Goal: Task Accomplishment & Management: Complete application form

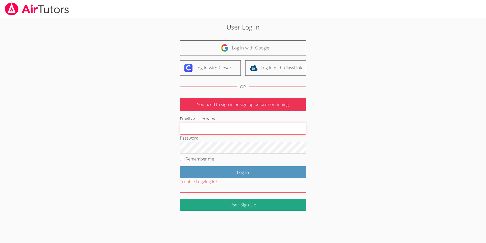
type input "sgvisualstudios@gmail.com"
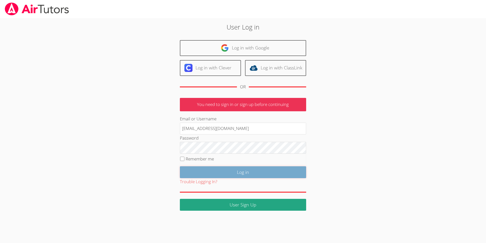
click at [257, 174] on input "Log in" at bounding box center [243, 172] width 126 height 12
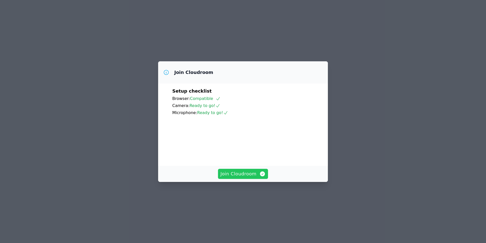
click at [236, 178] on span "Join Cloudroom" at bounding box center [243, 174] width 45 height 7
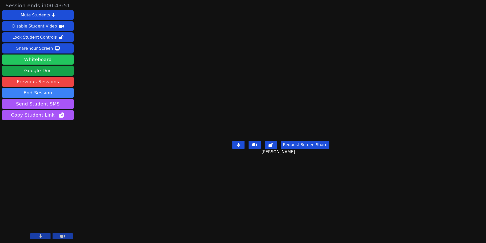
click at [50, 59] on button "Whiteboard" at bounding box center [38, 60] width 72 height 10
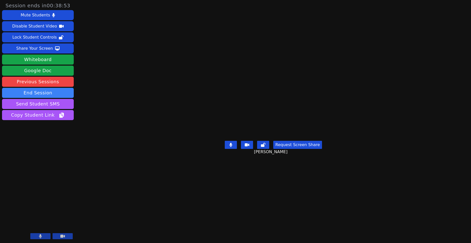
click at [183, 205] on main "Kaede Shitan Request Screen Share Kaede Shitan" at bounding box center [273, 121] width 197 height 243
click at [194, 219] on main "Kaede Shitan Request Screen Share Kaede Shitan" at bounding box center [273, 121] width 197 height 243
click at [196, 215] on main "Kaede Shitan Request Screen Share Kaede Shitan" at bounding box center [273, 121] width 197 height 243
click at [175, 217] on main "Kaede Shitan Request Screen Share Kaede Shitan" at bounding box center [273, 121] width 197 height 243
click at [453, 66] on div "Session ends in 00:28:55 Mute Students Disable Student Video Lock Student Contr…" at bounding box center [235, 121] width 471 height 243
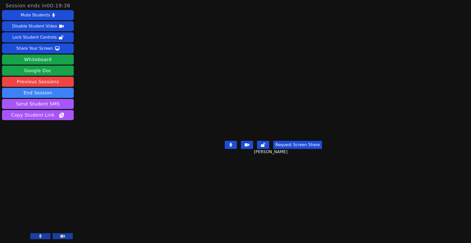
click at [442, 81] on div "Session ends in 00:19:38 Mute Students Disable Student Video Lock Student Contr…" at bounding box center [235, 121] width 471 height 243
click at [47, 49] on div "Share Your Screen" at bounding box center [34, 48] width 37 height 8
click at [192, 222] on main "Kaede Shitan Request Screen Share Kaede Shitan" at bounding box center [273, 121] width 197 height 243
click at [181, 227] on main "Kaede Shitan Request Screen Share Kaede Shitan" at bounding box center [273, 121] width 197 height 243
click at [122, 207] on div "Session ends in 00:05:05 Mute Students Disable Student Video Lock Student Contr…" at bounding box center [235, 121] width 471 height 243
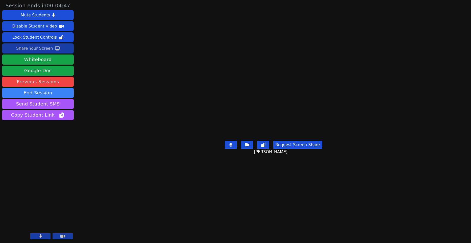
click at [436, 83] on div "Session ends in 00:04:47 Mute Students Disable Student Video Lock Student Contr…" at bounding box center [235, 121] width 471 height 243
click at [175, 215] on main "Kaede Shitan Request Screen Share Kaede Shitan" at bounding box center [273, 121] width 197 height 243
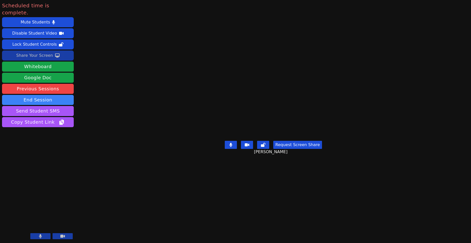
click at [439, 34] on div "Scheduled time is complete. Mute Students Disable Student Video Lock Student Co…" at bounding box center [235, 121] width 471 height 243
click at [175, 203] on main "Kaede Shitan Request Screen Share Kaede Shitan" at bounding box center [273, 121] width 197 height 243
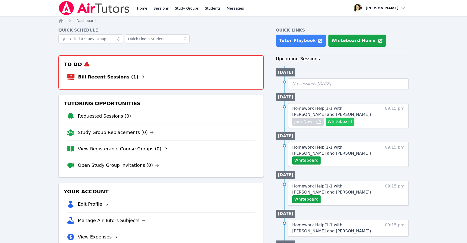
click at [349, 122] on button "Whiteboard" at bounding box center [340, 122] width 29 height 8
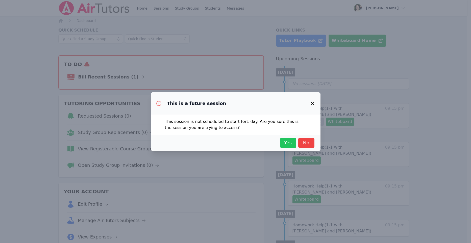
click at [289, 144] on span "Yes" at bounding box center [288, 142] width 11 height 7
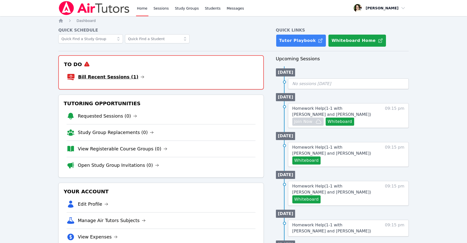
click at [107, 78] on link "Bill Recent Sessions (1)" at bounding box center [111, 77] width 66 height 7
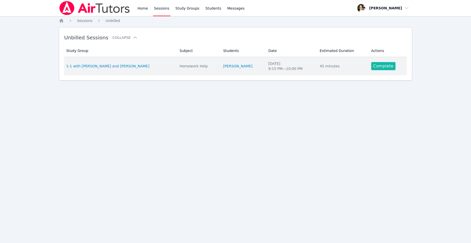
click at [380, 68] on link "Complete" at bounding box center [383, 66] width 24 height 8
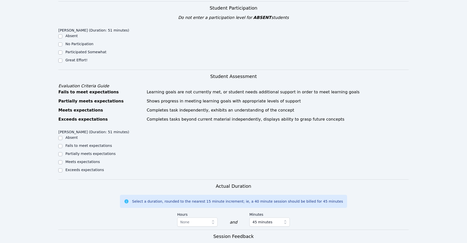
scroll to position [152, 0]
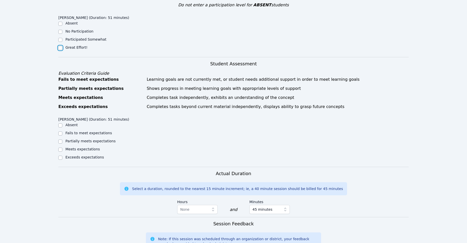
drag, startPoint x: 60, startPoint y: 35, endPoint x: 61, endPoint y: 76, distance: 40.9
click at [60, 46] on input "Great Effort!" at bounding box center [60, 48] width 4 height 4
checkbox input "true"
click at [61, 148] on input "Meets expectations" at bounding box center [60, 150] width 4 height 4
checkbox input "true"
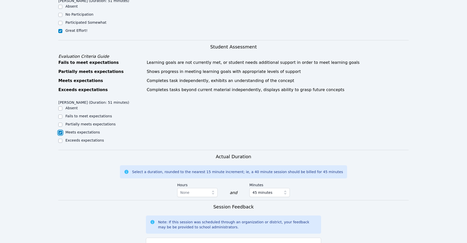
scroll to position [227, 0]
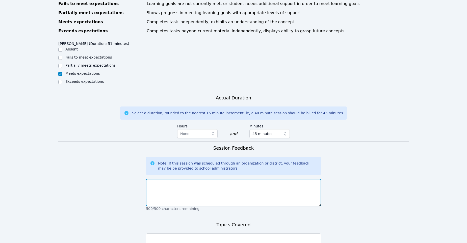
click at [209, 179] on textarea at bounding box center [233, 192] width 175 height 27
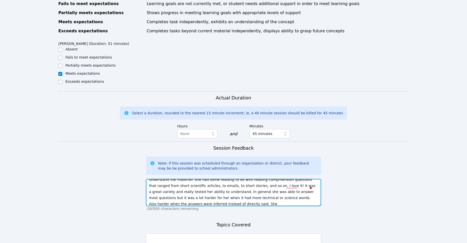
scroll to position [6, 0]
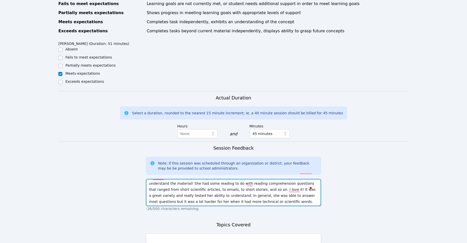
drag, startPoint x: 205, startPoint y: 178, endPoint x: 190, endPoint y: 179, distance: 15.2
click at [190, 179] on textarea "Fantastic work today! Kaede was patient, focused, and worked really hard to und…" at bounding box center [233, 192] width 175 height 27
click at [189, 179] on textarea "Fantastic work today! Kaede was patient, focused, and worked really hard to und…" at bounding box center [233, 192] width 175 height 27
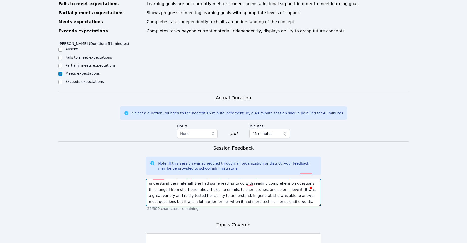
drag, startPoint x: 190, startPoint y: 178, endPoint x: 177, endPoint y: 182, distance: 14.4
click at [164, 179] on textarea "Fantastic work today! Kaede was patient, focused, and worked really hard to und…" at bounding box center [233, 192] width 175 height 27
drag, startPoint x: 277, startPoint y: 171, endPoint x: 303, endPoint y: 176, distance: 26.8
click at [306, 179] on textarea "Fantastic work today! Kaede was patient, focused, and worked really hard to und…" at bounding box center [233, 192] width 175 height 27
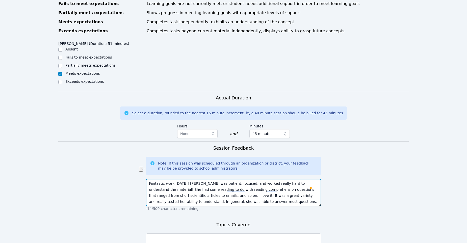
drag, startPoint x: 285, startPoint y: 179, endPoint x: 282, endPoint y: 179, distance: 2.5
click at [285, 179] on textarea "Fantastic work today! Kaede was patient, focused, and worked really hard to und…" at bounding box center [233, 192] width 175 height 27
click at [275, 179] on textarea "Fantastic work today! Kaede was patient, focused, and worked really hard to und…" at bounding box center [233, 192] width 175 height 27
drag, startPoint x: 278, startPoint y: 178, endPoint x: 181, endPoint y: 183, distance: 97.4
click at [181, 183] on textarea "Fantastic work today! Kaede was patient, focused, and worked really hard to und…" at bounding box center [233, 192] width 175 height 27
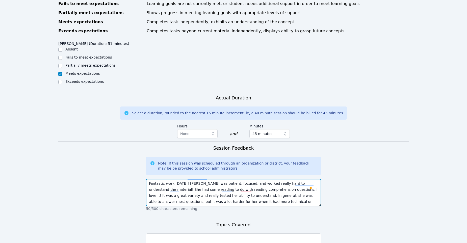
click at [166, 179] on textarea "Fantastic work today! Kaede was patient, focused, and worked really hard to und…" at bounding box center [233, 192] width 175 height 27
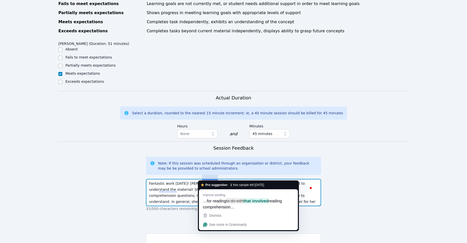
click at [210, 179] on textarea "Fantastic work today! Kaede was patient, focused, and worked really hard to und…" at bounding box center [233, 192] width 175 height 27
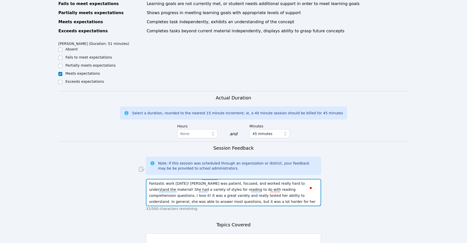
drag, startPoint x: 210, startPoint y: 177, endPoint x: 183, endPoint y: 178, distance: 26.8
click at [183, 179] on textarea "Fantastic work today! Kaede was patient, focused, and worked really hard to und…" at bounding box center [233, 192] width 175 height 27
click at [229, 179] on textarea "Fantastic work today! Kaede was patient, focused, and worked really hard to und…" at bounding box center [233, 192] width 175 height 27
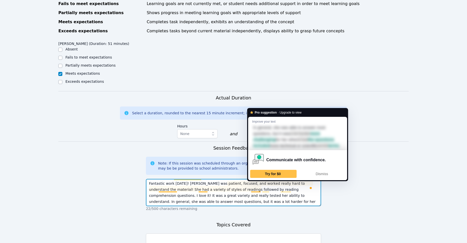
type textarea "Fantastic work today! Kaede was patient, focused, and worked really hard to und…"
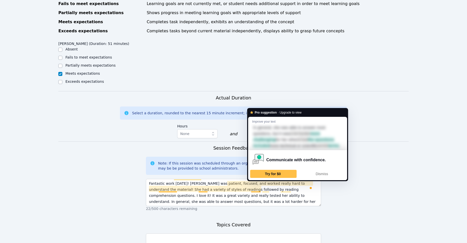
drag, startPoint x: 67, startPoint y: 183, endPoint x: 78, endPoint y: 183, distance: 10.9
click at [68, 183] on form "Student Participation Do not enter a participation level for ABSENT students Ka…" at bounding box center [233, 103] width 351 height 381
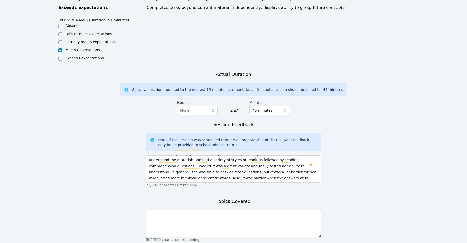
scroll to position [253, 0]
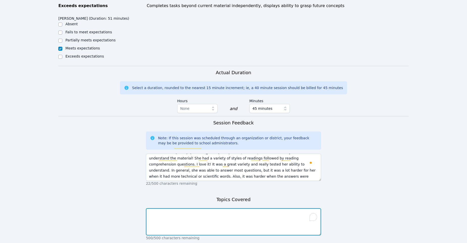
click at [237, 208] on textarea "To enrich screen reader interactions, please activate Accessibility in Grammarl…" at bounding box center [233, 221] width 175 height 27
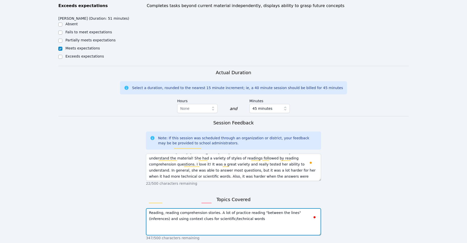
type textarea "Reading, reading comprehension stories. A lot of practice reading "between the …"
